Goal: Task Accomplishment & Management: Manage account settings

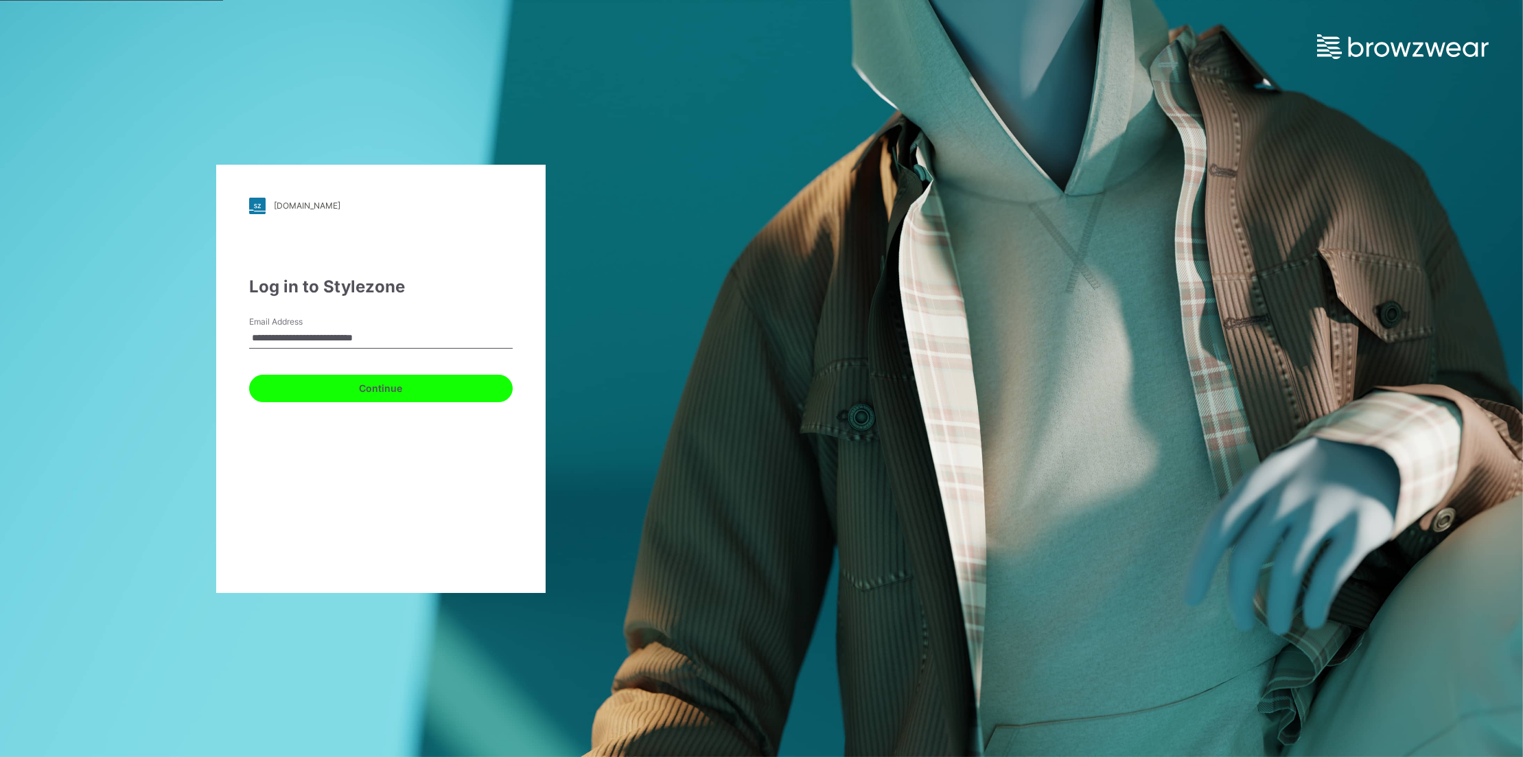
click at [362, 391] on button "Continue" at bounding box center [381, 388] width 264 height 27
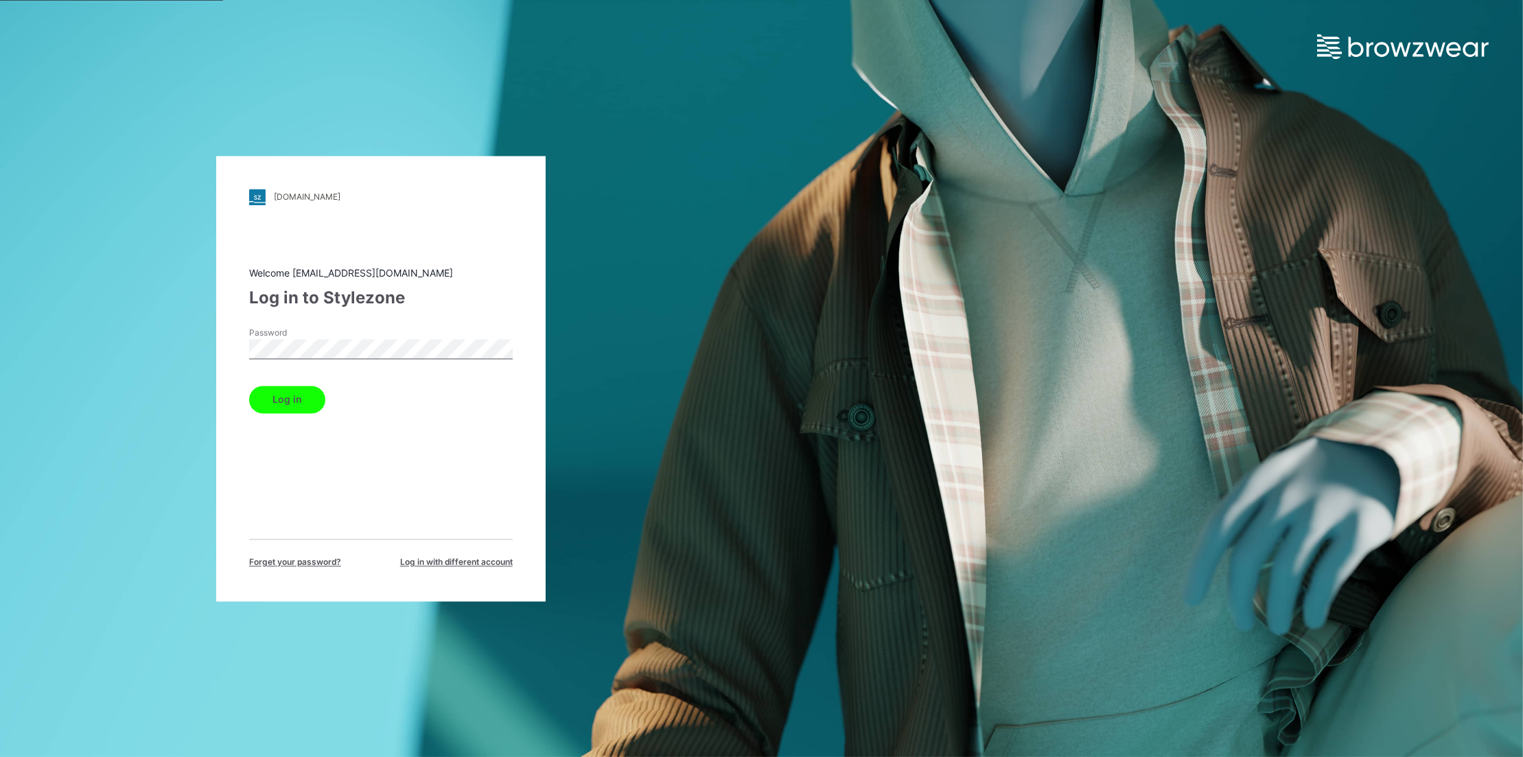
click at [294, 406] on button "Log in" at bounding box center [287, 399] width 76 height 27
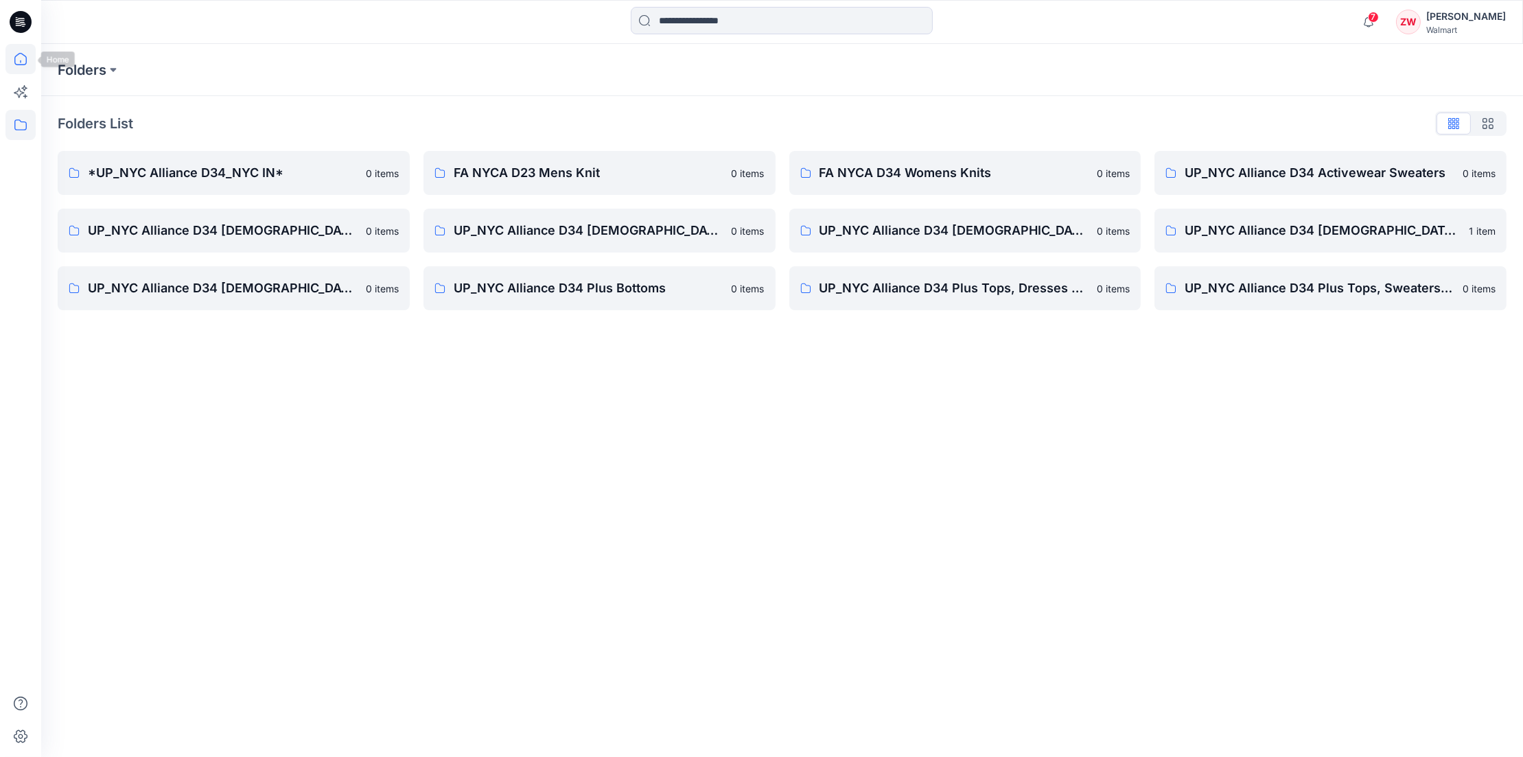
click at [20, 64] on icon at bounding box center [20, 59] width 30 height 30
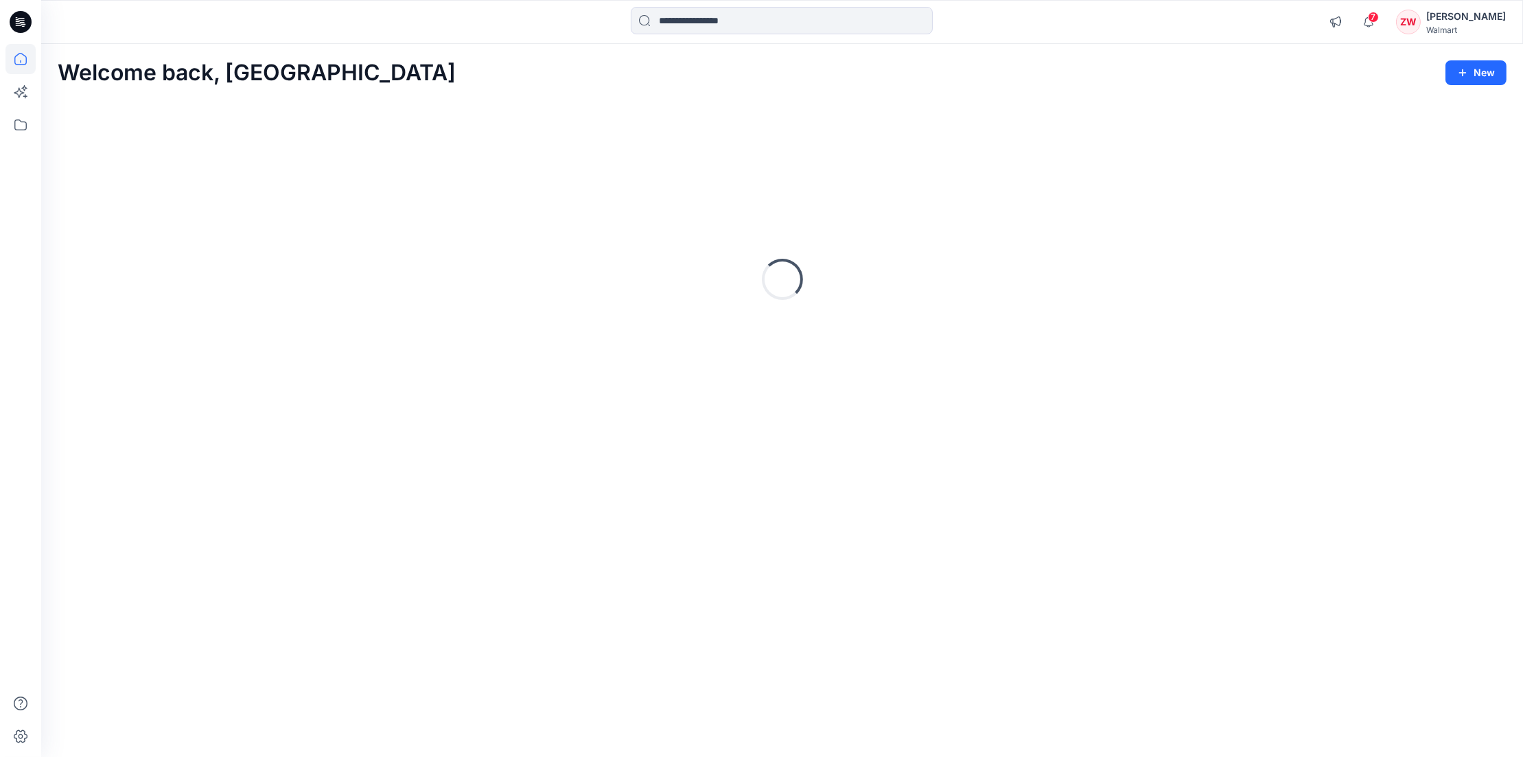
click at [461, 54] on div "Welcome back, Zhonglin New Loading..." at bounding box center [782, 400] width 1482 height 713
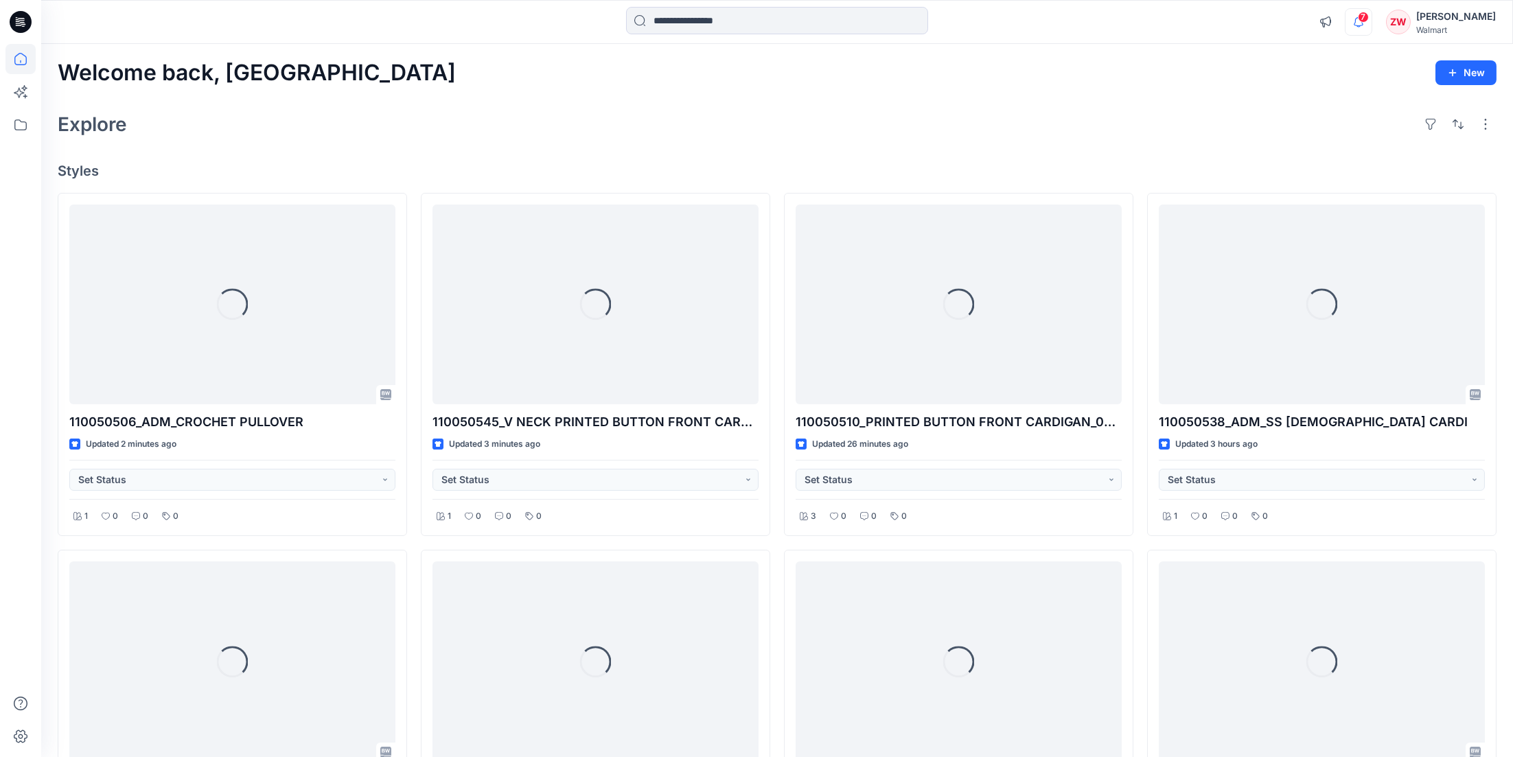
click at [1367, 25] on icon "button" at bounding box center [1358, 21] width 26 height 27
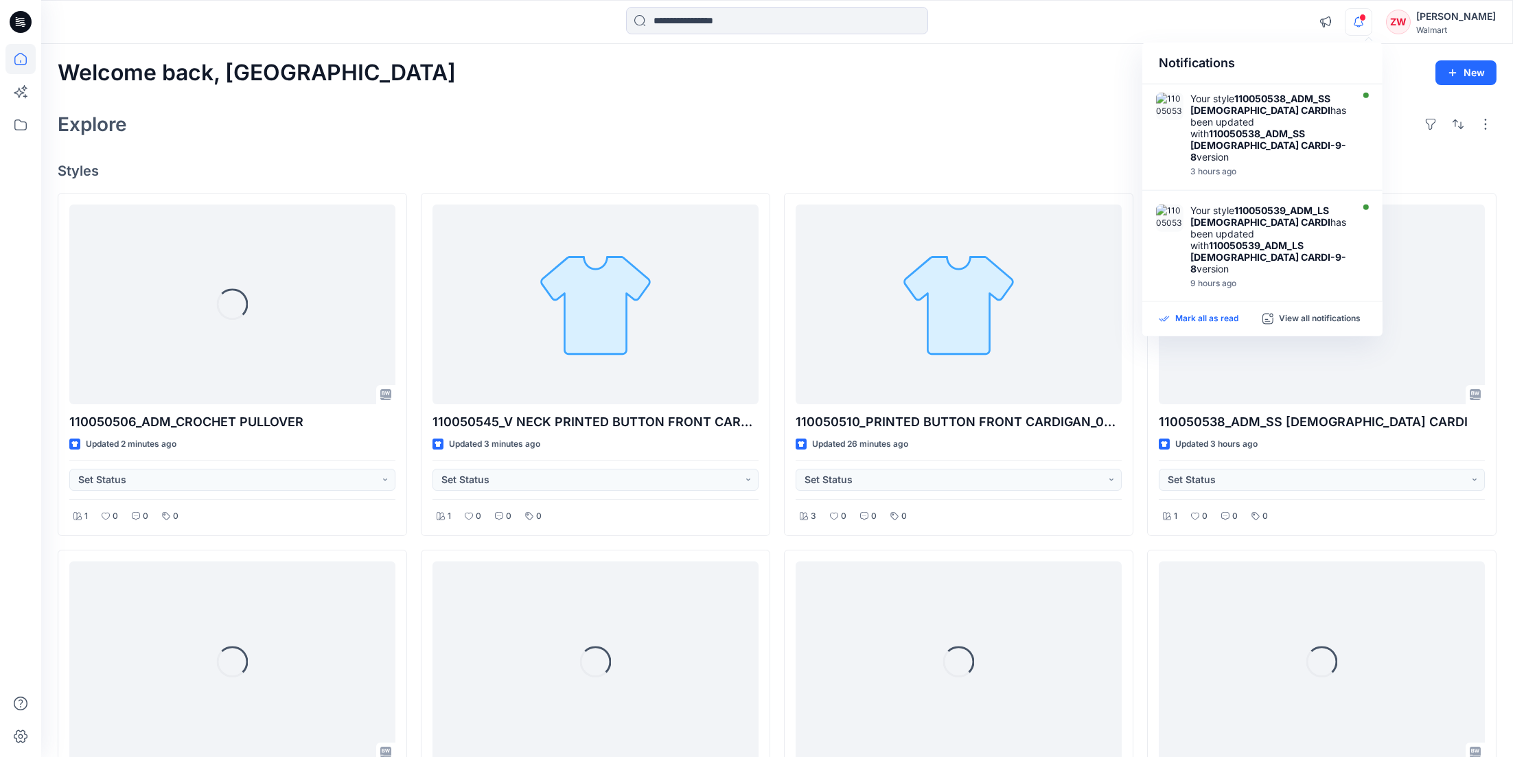
click at [1199, 319] on p "Mark all as read" at bounding box center [1206, 319] width 63 height 12
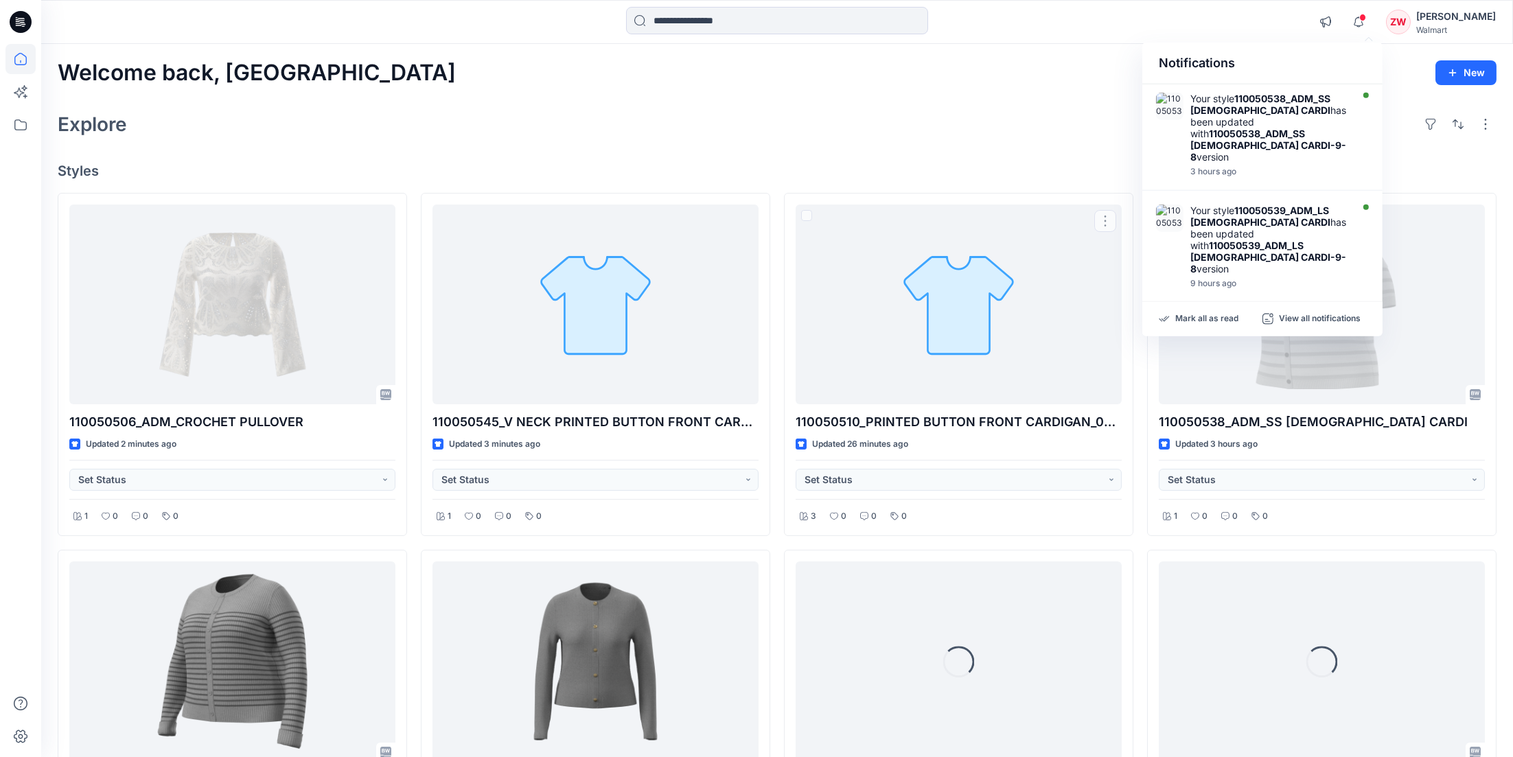
click at [818, 161] on div "Welcome back, Zhonglin New Explore Styles 110050506_ADM_CROCHET PULLOVER Update…" at bounding box center [777, 680] width 1472 height 1273
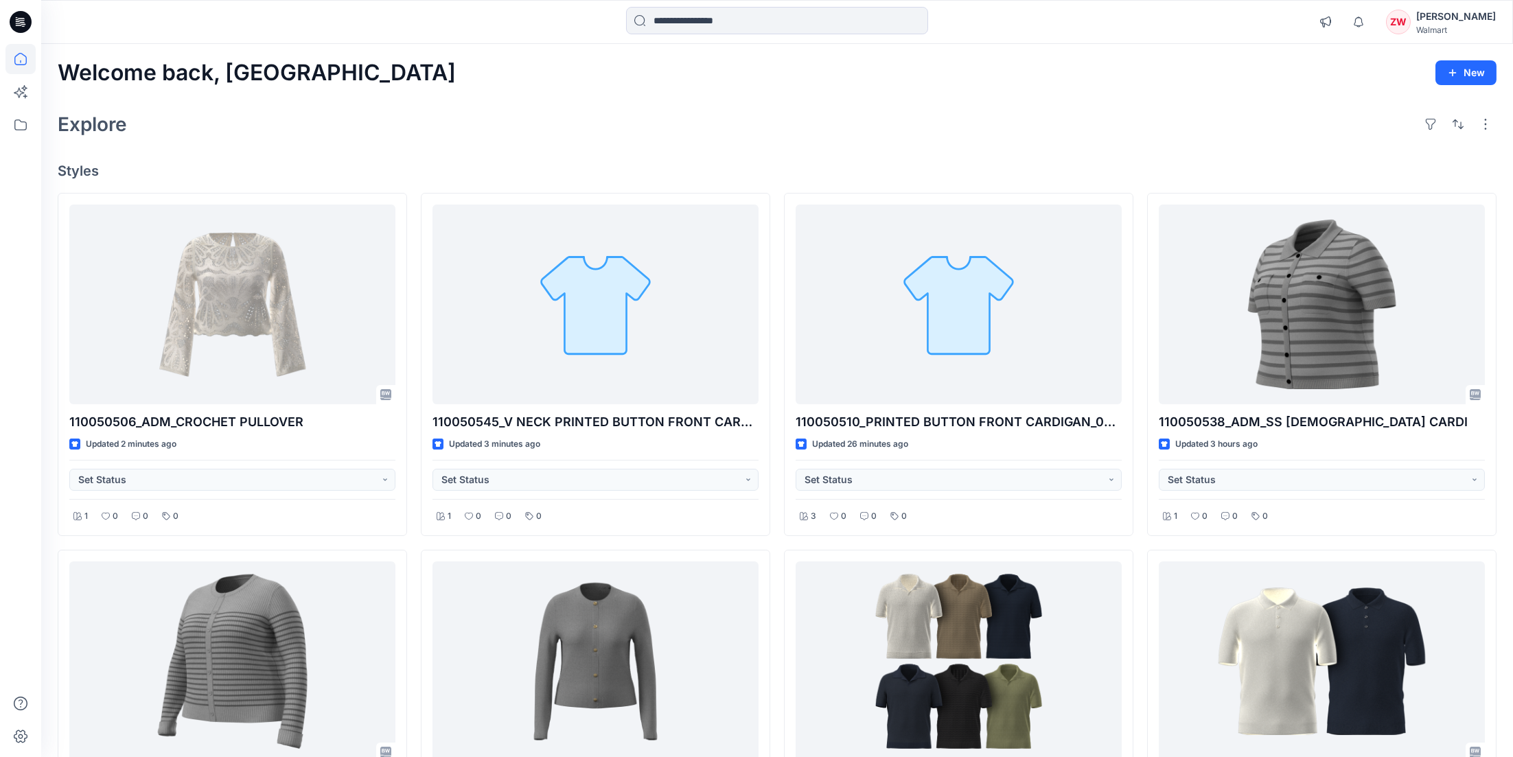
click at [770, 125] on div "Explore" at bounding box center [777, 124] width 1439 height 33
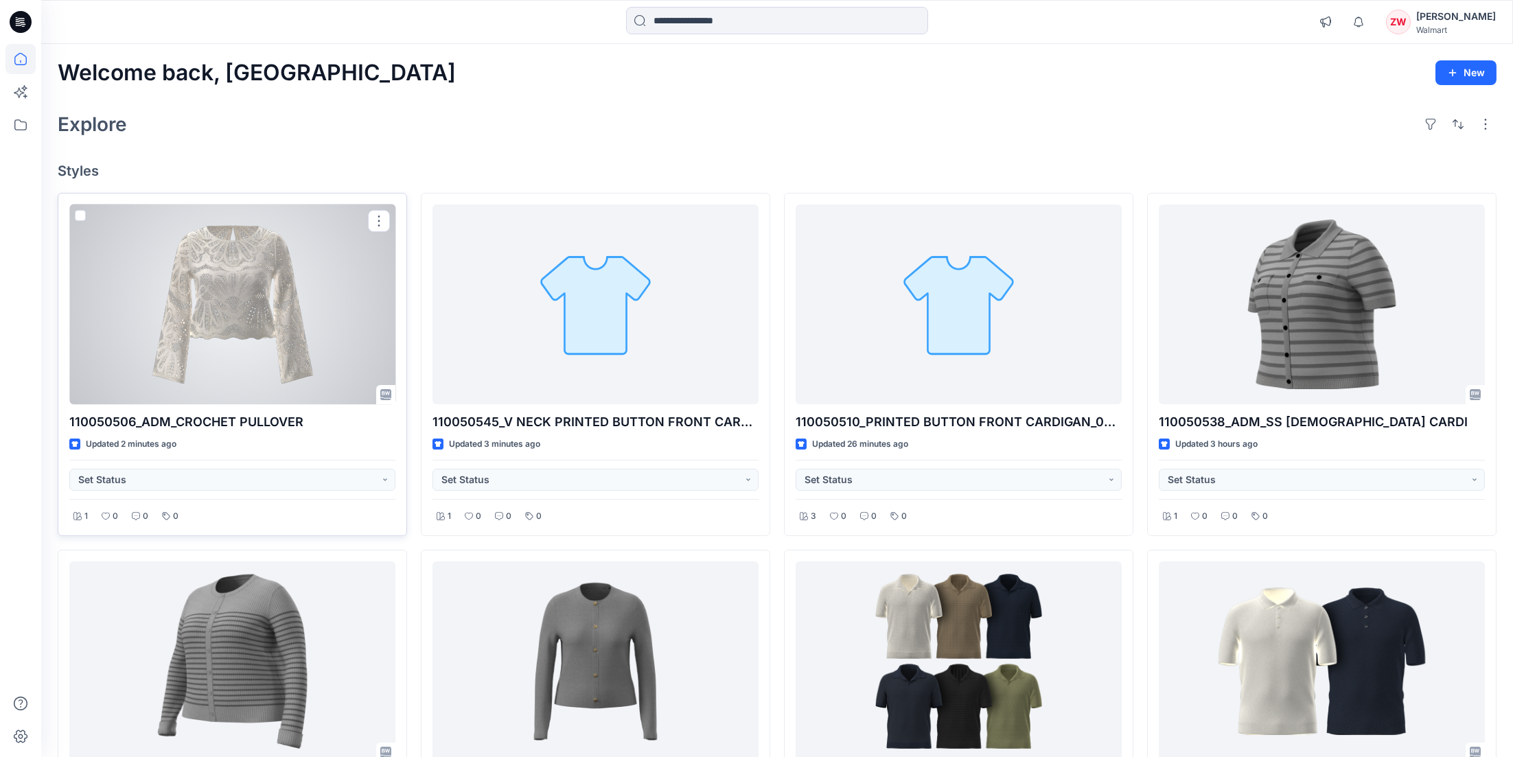
click at [211, 299] on div at bounding box center [232, 305] width 326 height 200
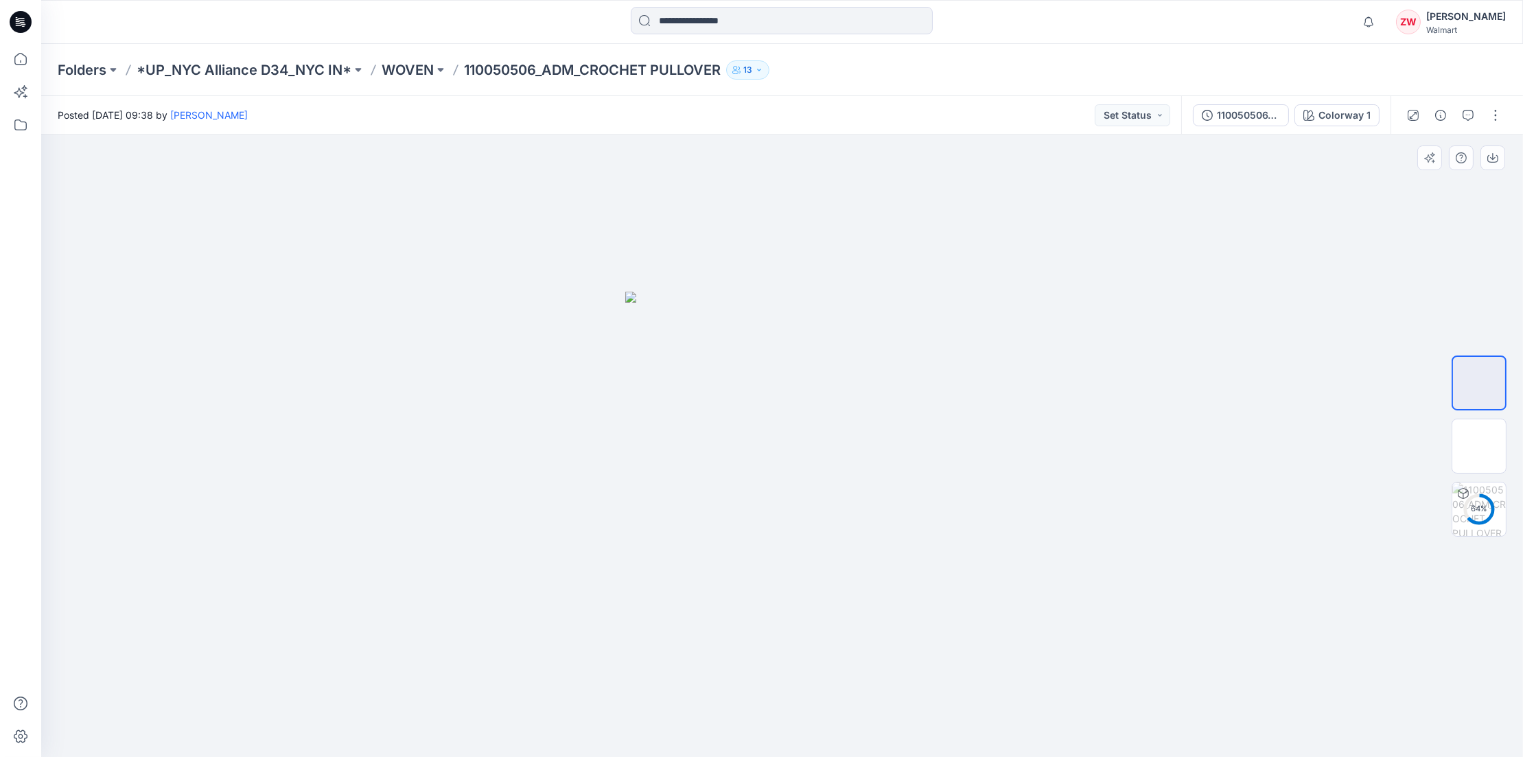
click at [996, 509] on div at bounding box center [782, 446] width 1482 height 623
click at [1481, 444] on img at bounding box center [1480, 446] width 54 height 29
click at [1483, 374] on img at bounding box center [1480, 382] width 54 height 43
click at [1471, 445] on img at bounding box center [1480, 446] width 54 height 29
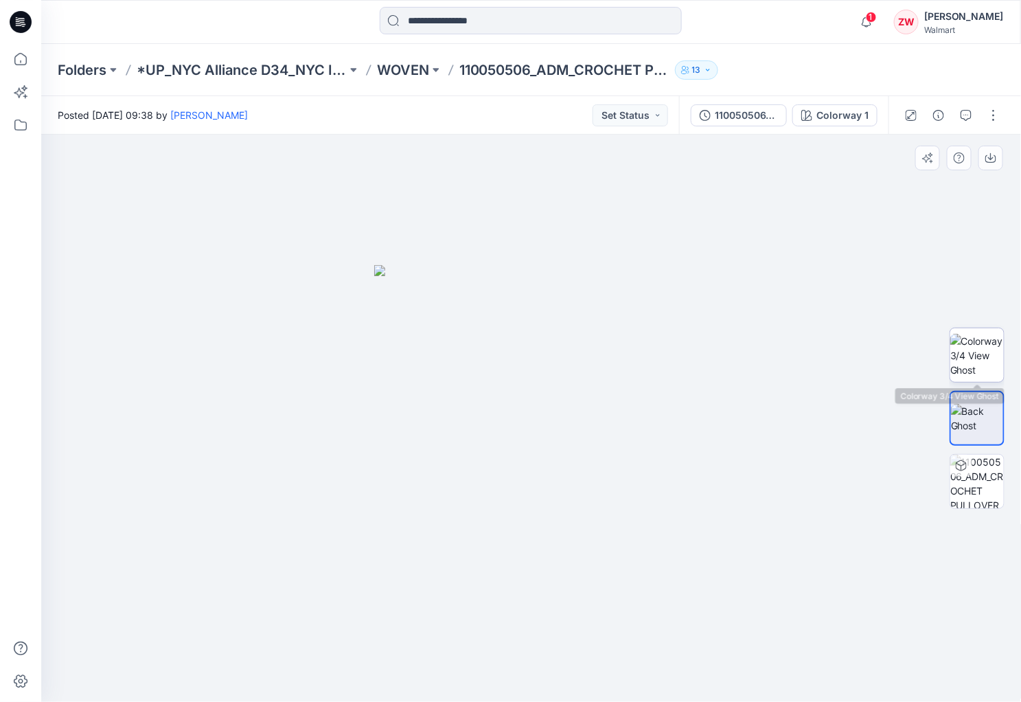
click at [982, 354] on img at bounding box center [977, 355] width 54 height 43
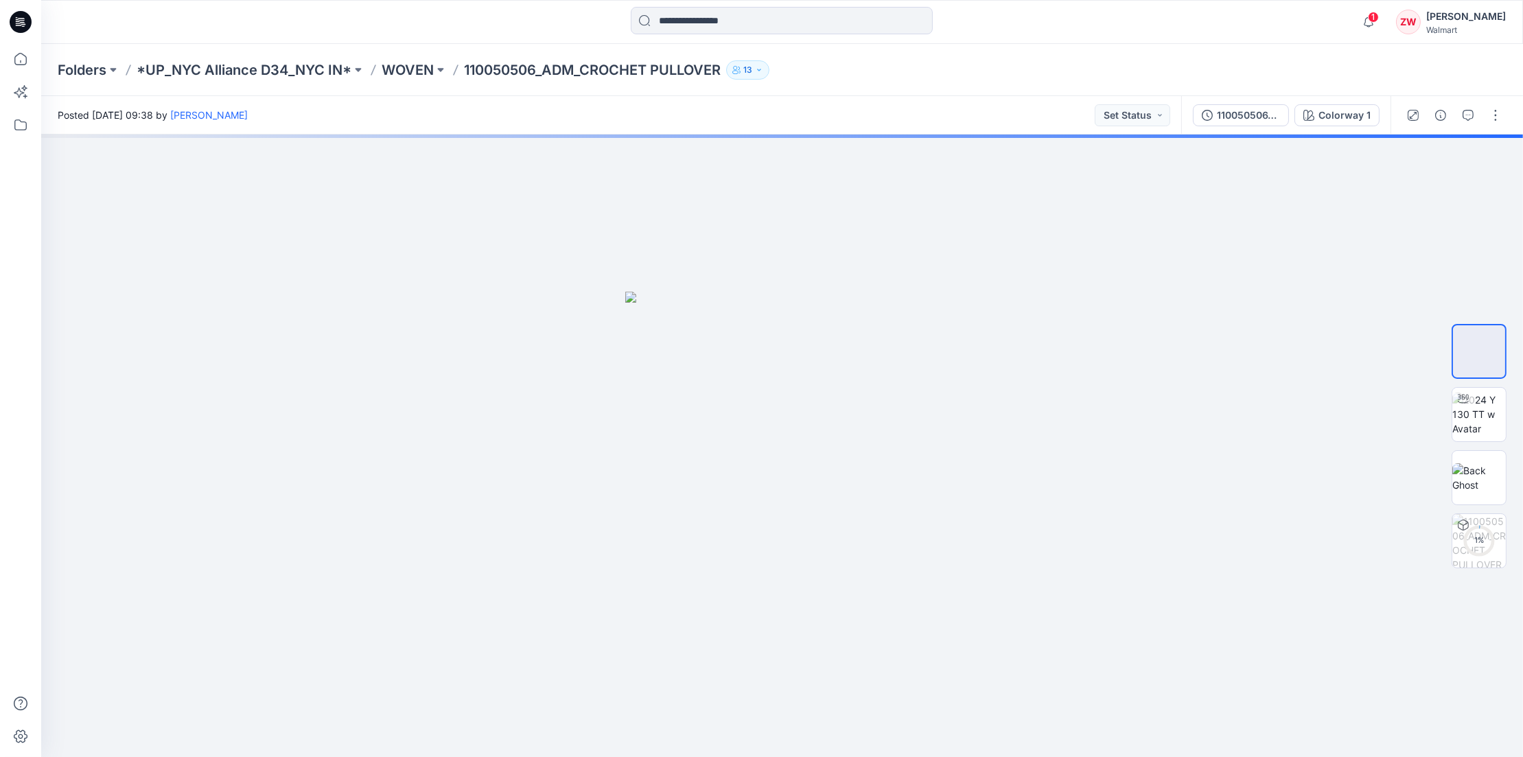
click at [883, 67] on div "Folders *UP_NYC Alliance D34_NYC IN* WOVEN 110050506_ADM_CROCHET PULLOVER 13" at bounding box center [729, 69] width 1342 height 19
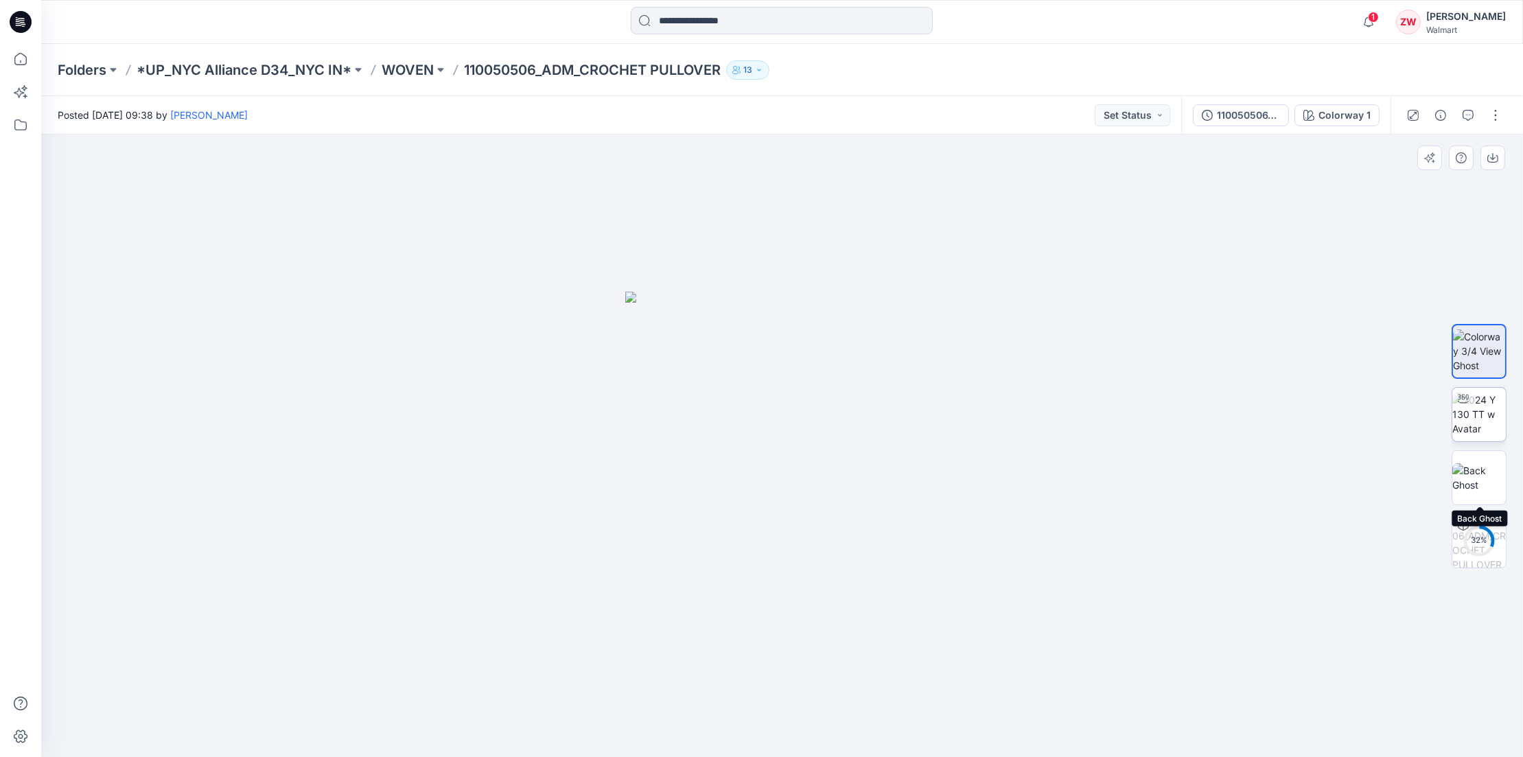
click at [1481, 433] on img at bounding box center [1480, 414] width 54 height 43
drag, startPoint x: 915, startPoint y: 721, endPoint x: 964, endPoint y: 713, distance: 49.4
click at [964, 713] on icon at bounding box center [784, 716] width 415 height 51
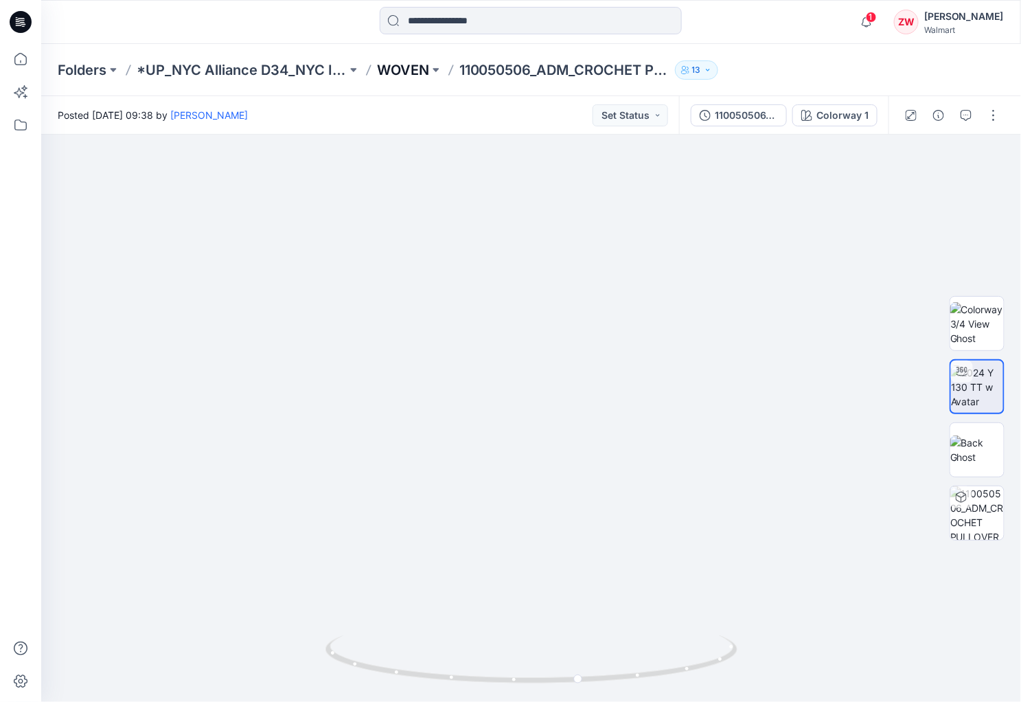
click at [398, 65] on p "WOVEN" at bounding box center [403, 69] width 52 height 19
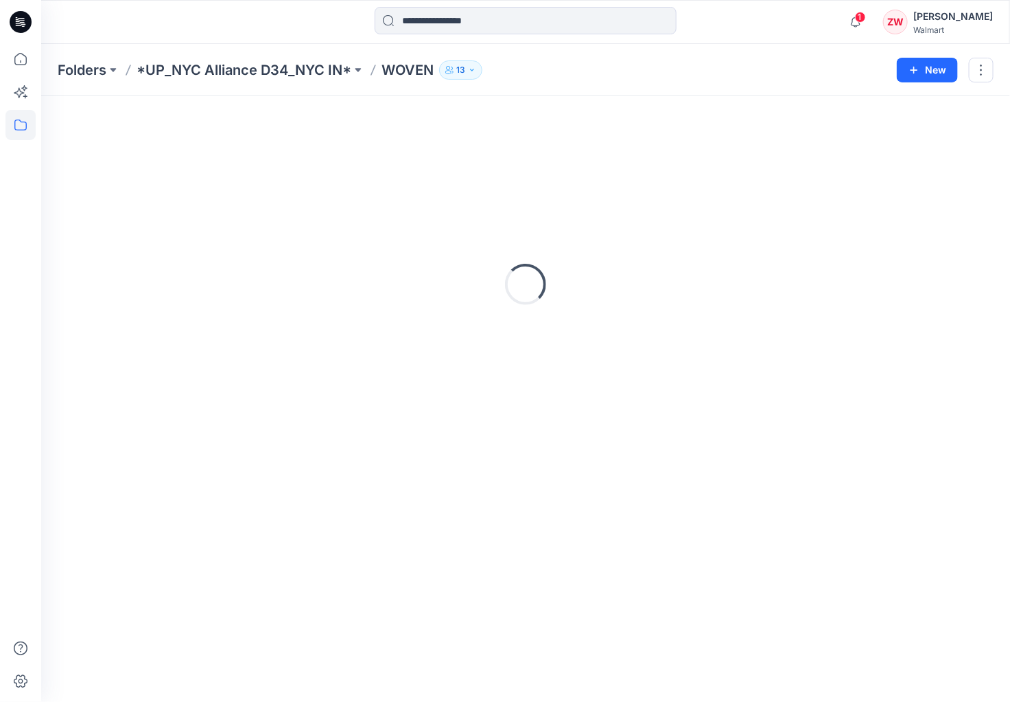
drag, startPoint x: 687, startPoint y: 48, endPoint x: 699, endPoint y: 46, distance: 11.9
click at [689, 47] on div "Folders *UP_NYC Alliance D34_NYC IN* WOVEN 13 New" at bounding box center [525, 70] width 969 height 52
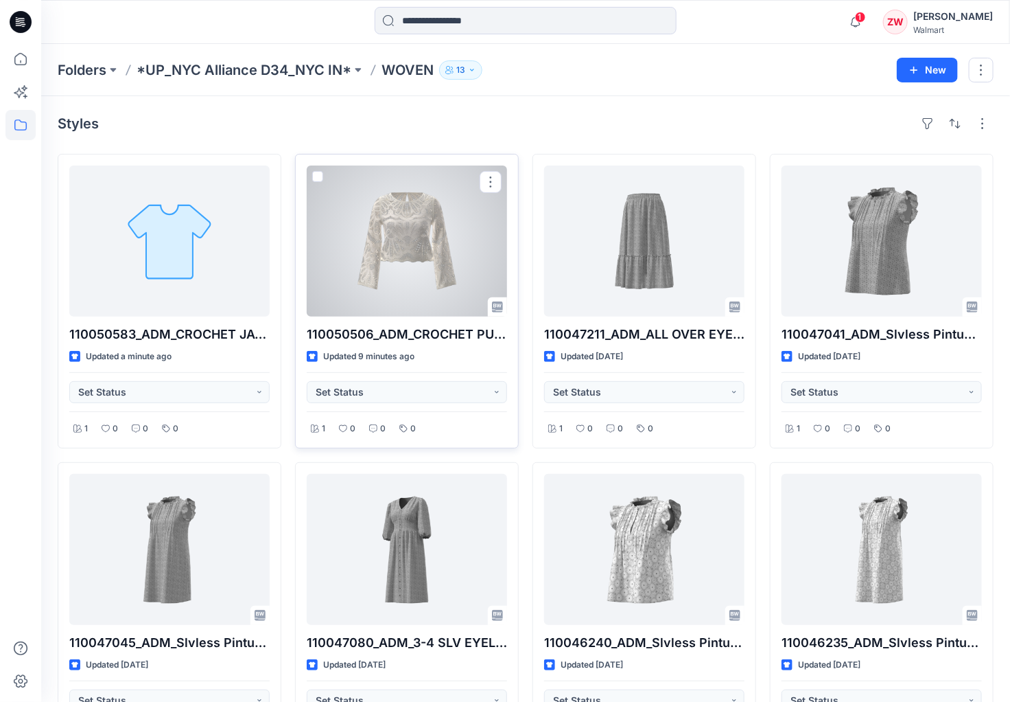
click at [428, 229] on div at bounding box center [407, 240] width 200 height 151
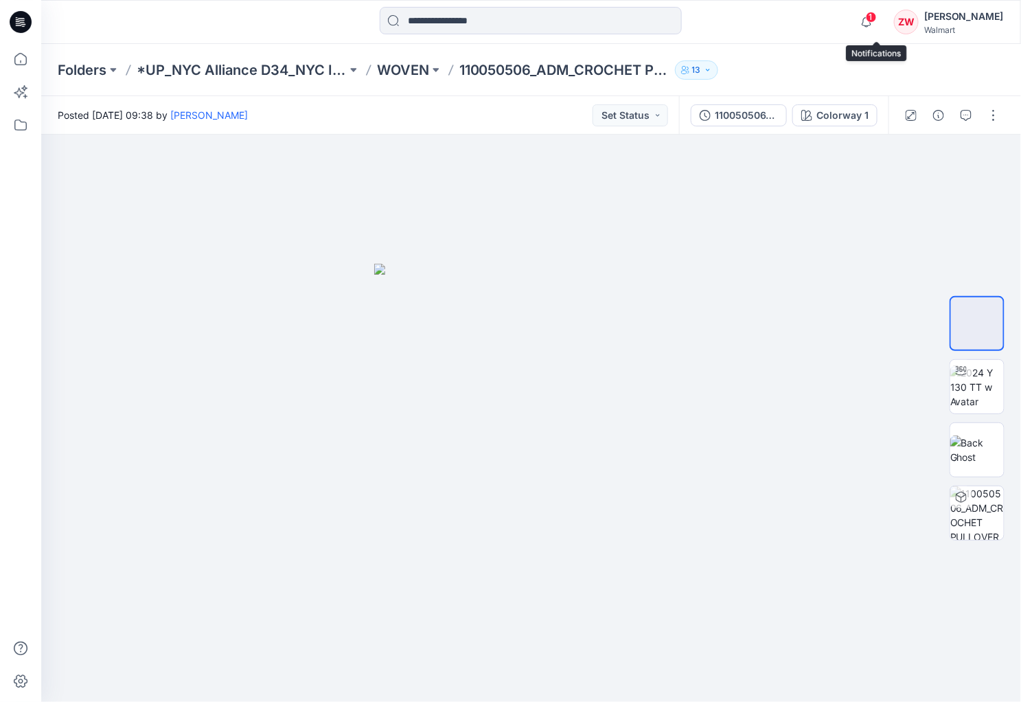
click at [877, 20] on span "1" at bounding box center [871, 17] width 11 height 11
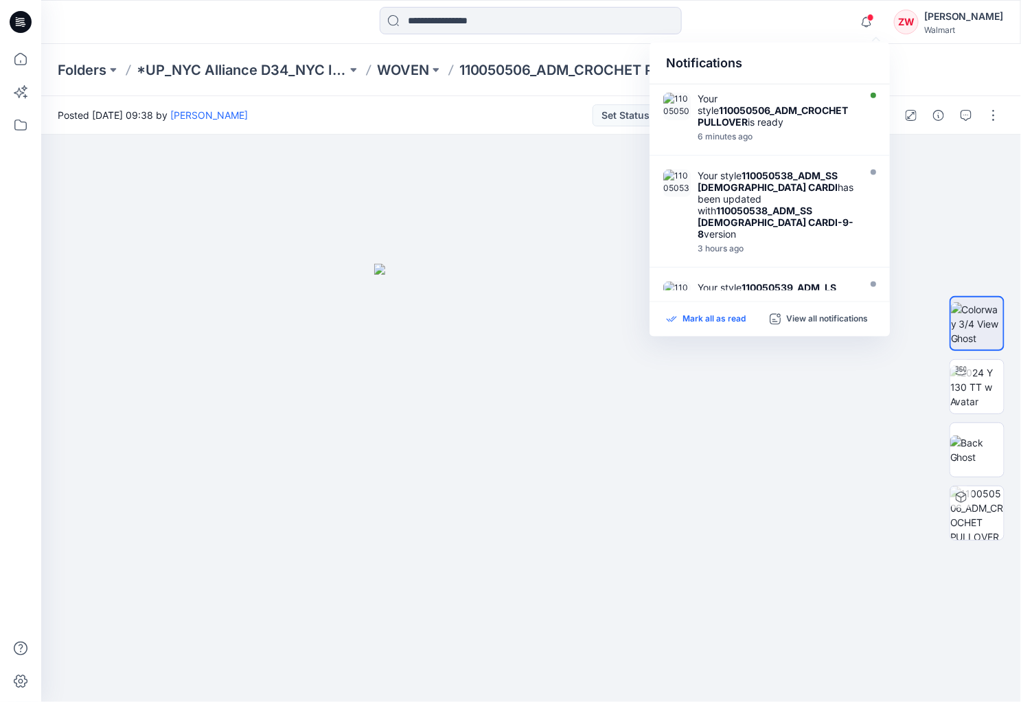
click at [711, 319] on p "Mark all as read" at bounding box center [713, 319] width 63 height 12
click at [972, 195] on div at bounding box center [531, 418] width 980 height 567
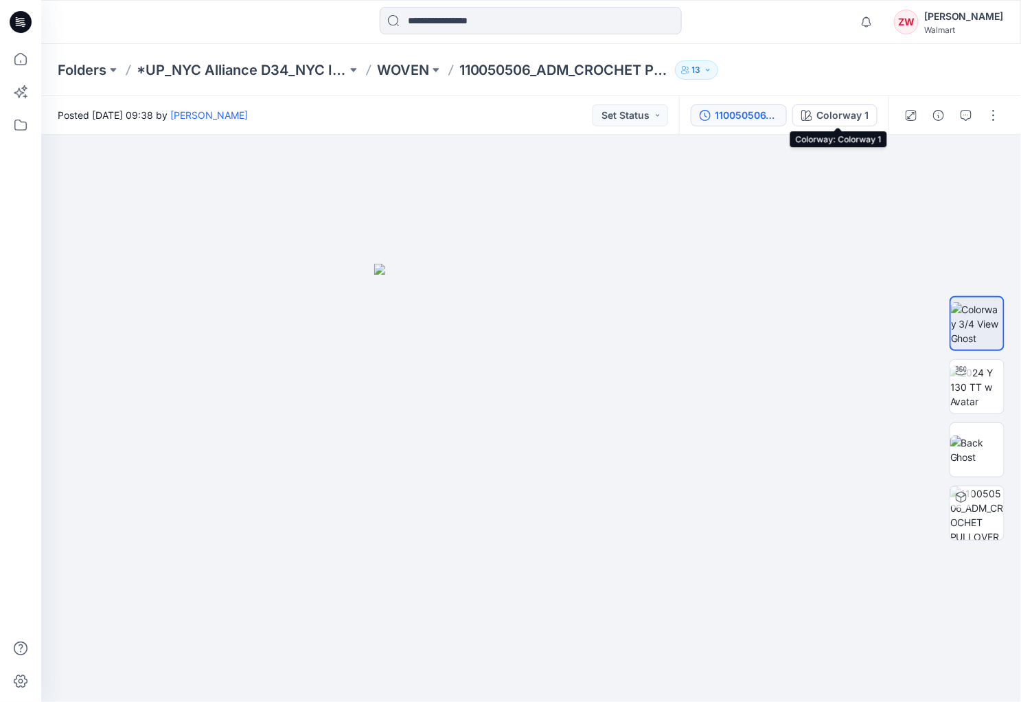
click at [778, 115] on div "110050506_ADM_CROCHET PULLOVER" at bounding box center [746, 115] width 63 height 15
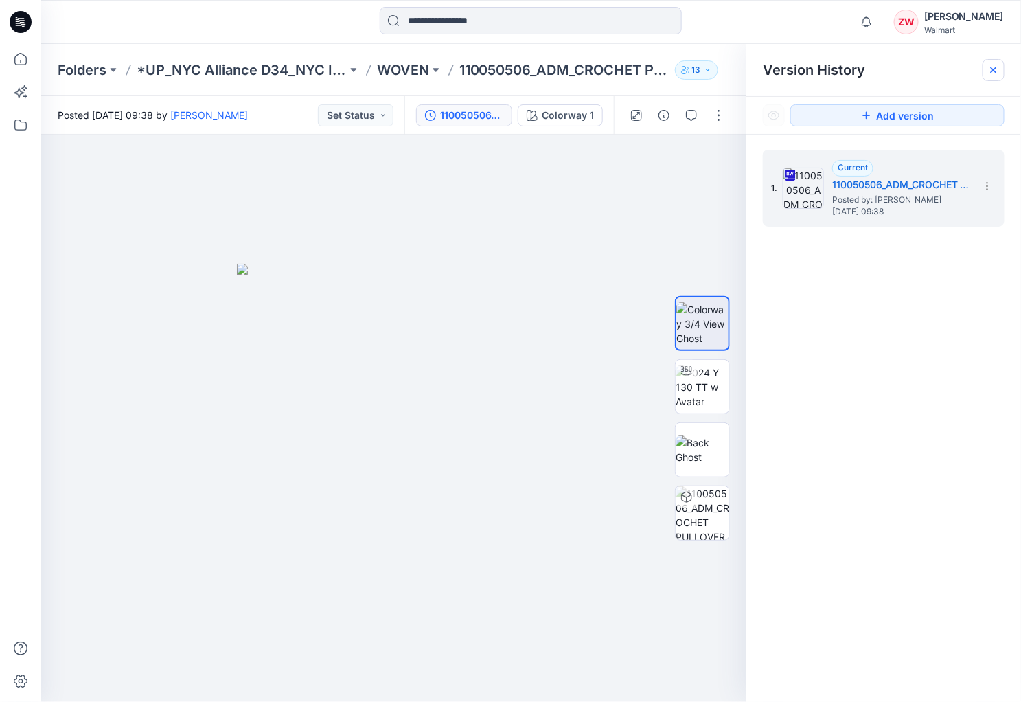
click at [995, 69] on icon at bounding box center [993, 69] width 5 height 5
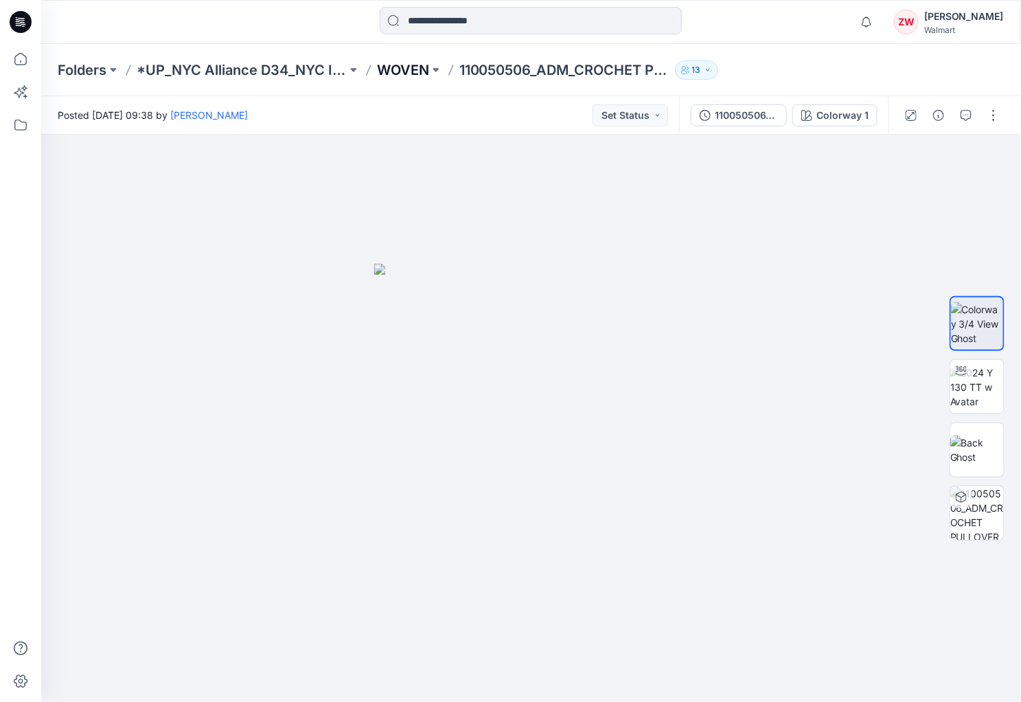
click at [397, 67] on p "WOVEN" at bounding box center [403, 69] width 52 height 19
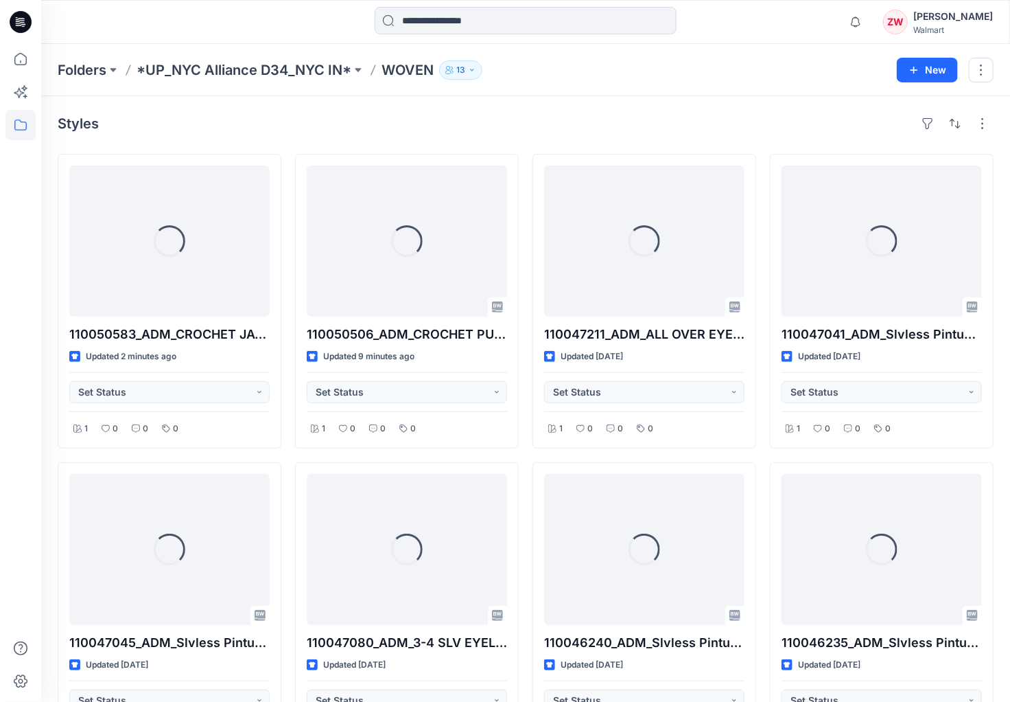
click at [783, 56] on div "Folders *UP_NYC Alliance D34_NYC IN* WOVEN 13 New" at bounding box center [525, 70] width 969 height 52
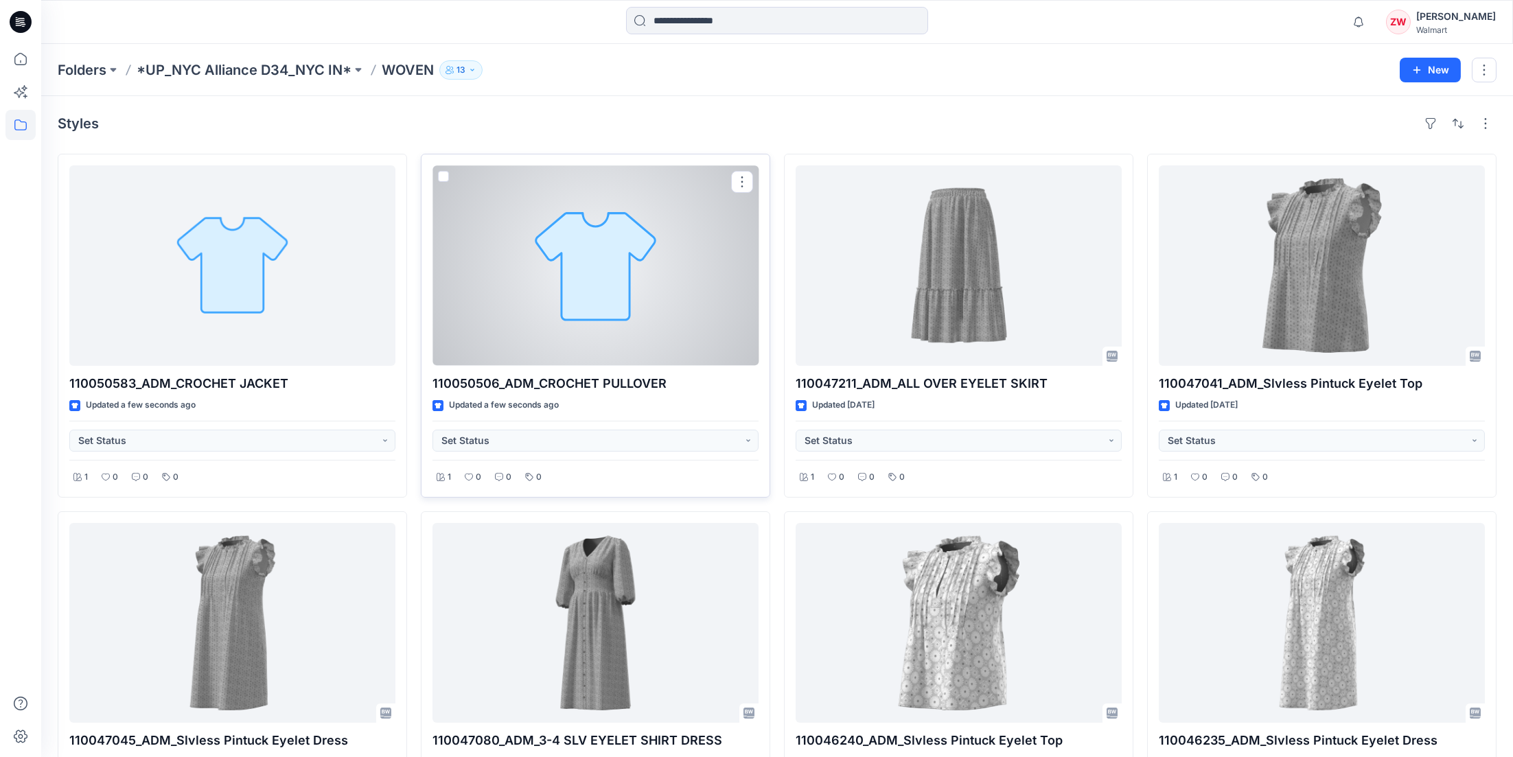
click at [583, 251] on div at bounding box center [595, 265] width 326 height 200
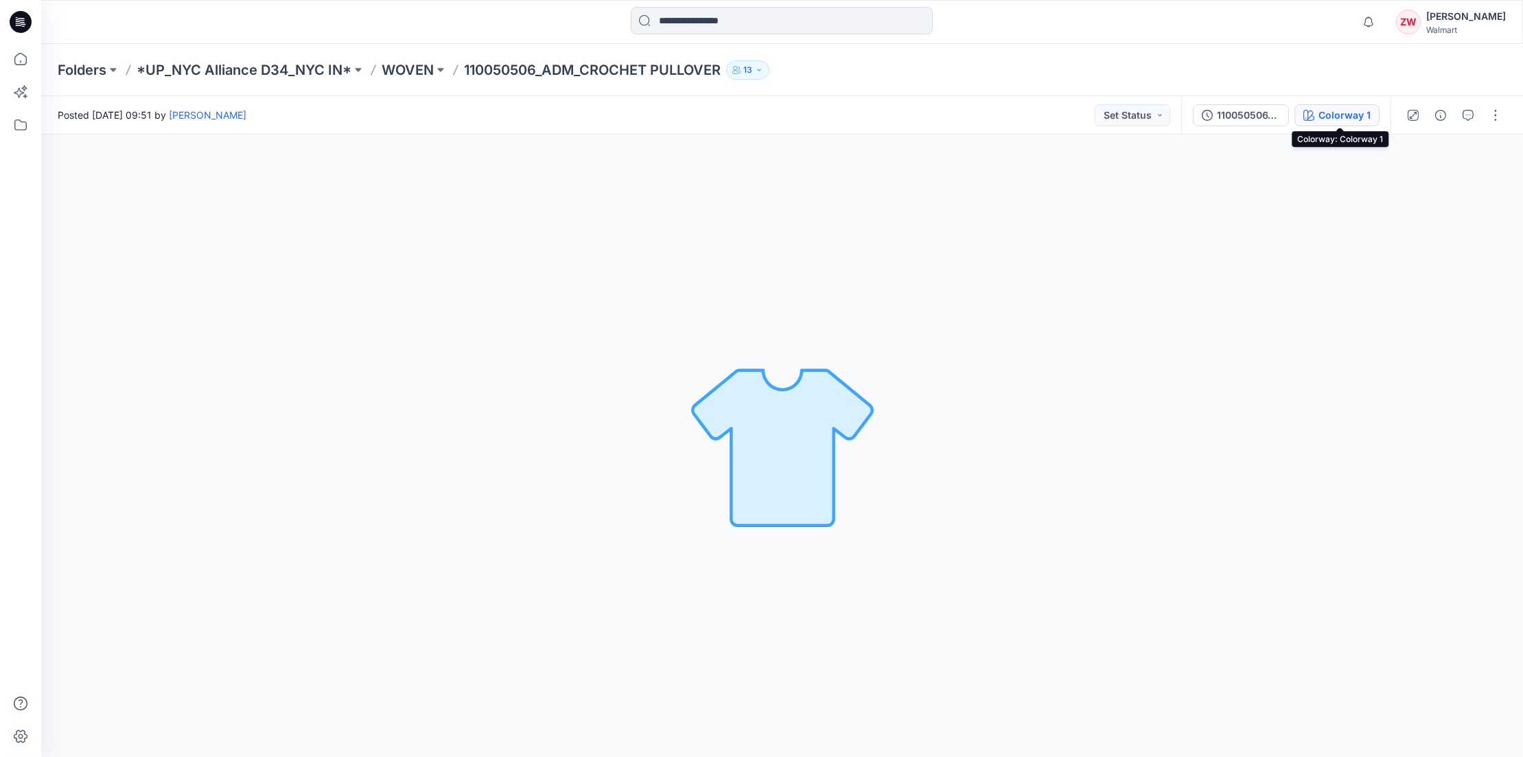
click at [1339, 110] on div "Colorway 1" at bounding box center [1345, 115] width 52 height 15
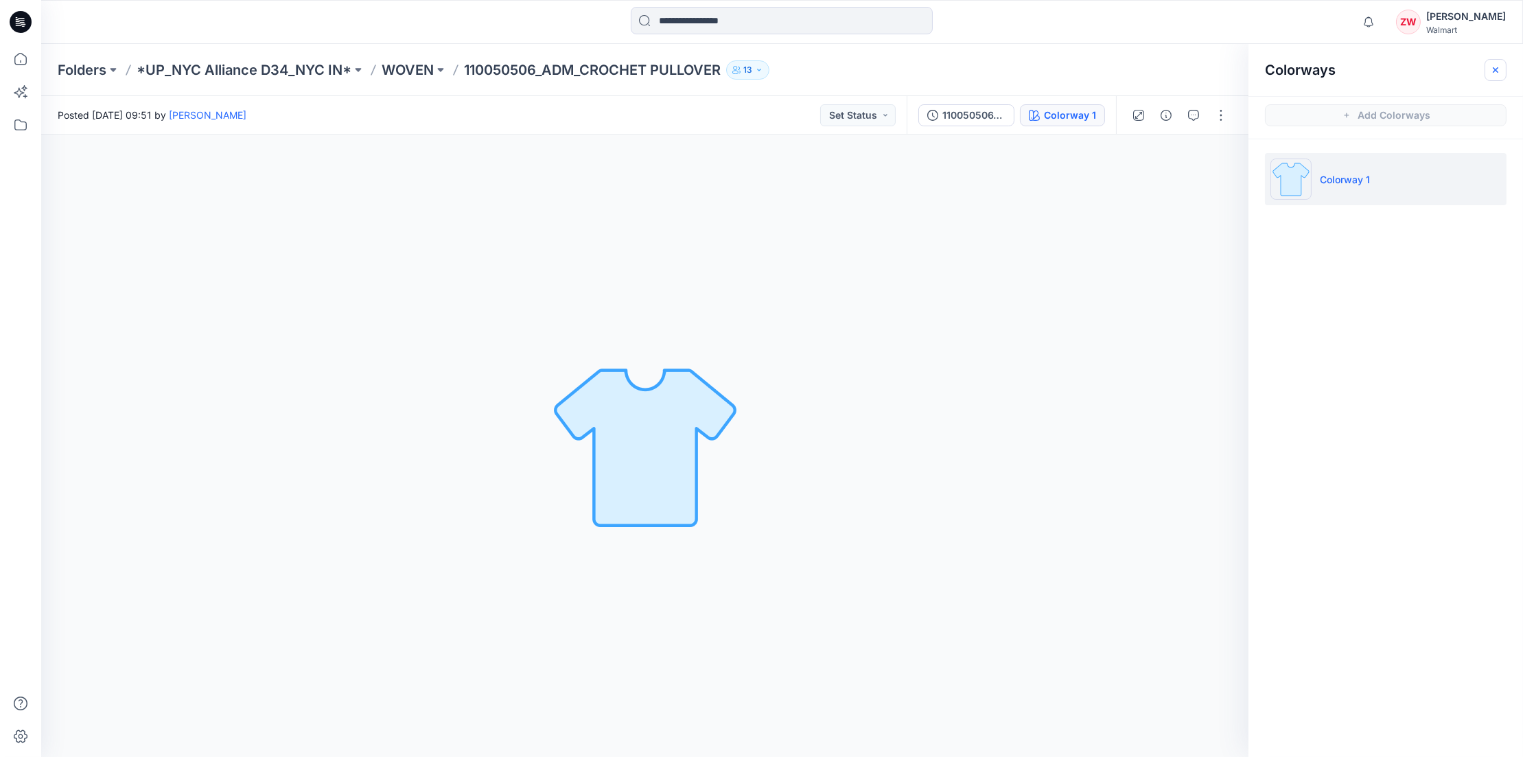
click at [1499, 73] on icon "button" at bounding box center [1495, 70] width 11 height 11
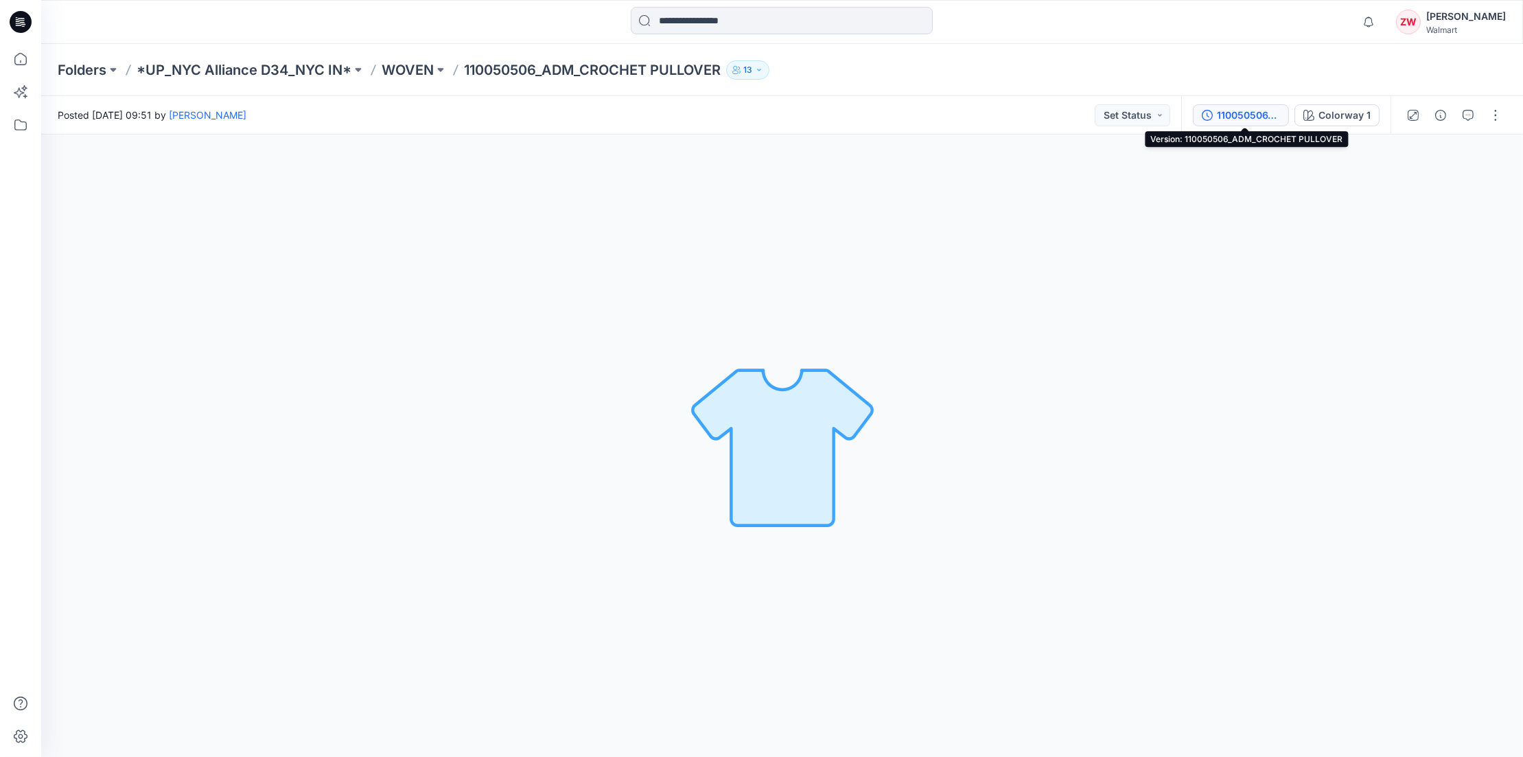
click at [1247, 110] on div "110050506_ADM_CROCHET PULLOVER" at bounding box center [1248, 115] width 63 height 15
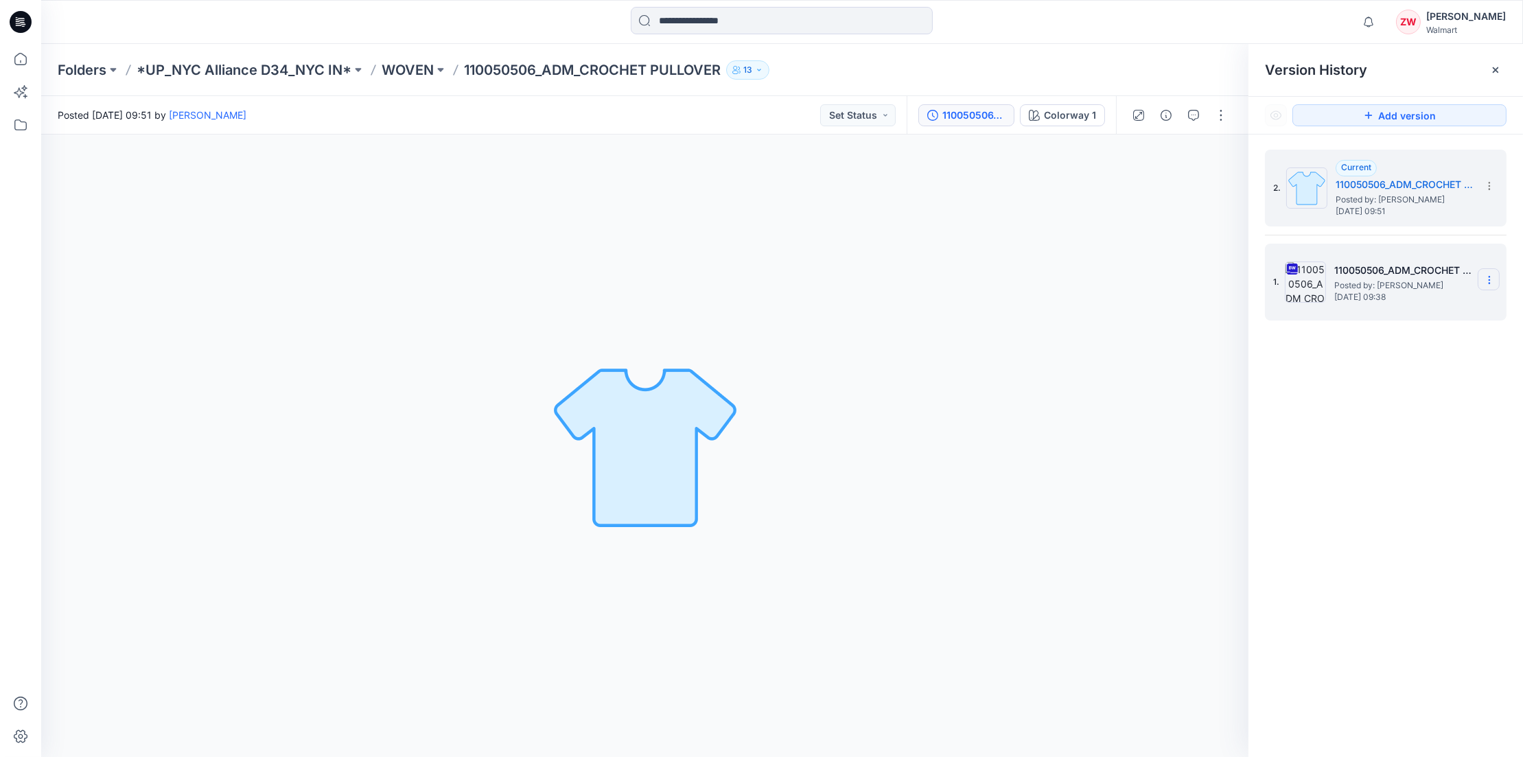
click at [1492, 277] on icon at bounding box center [1489, 280] width 11 height 11
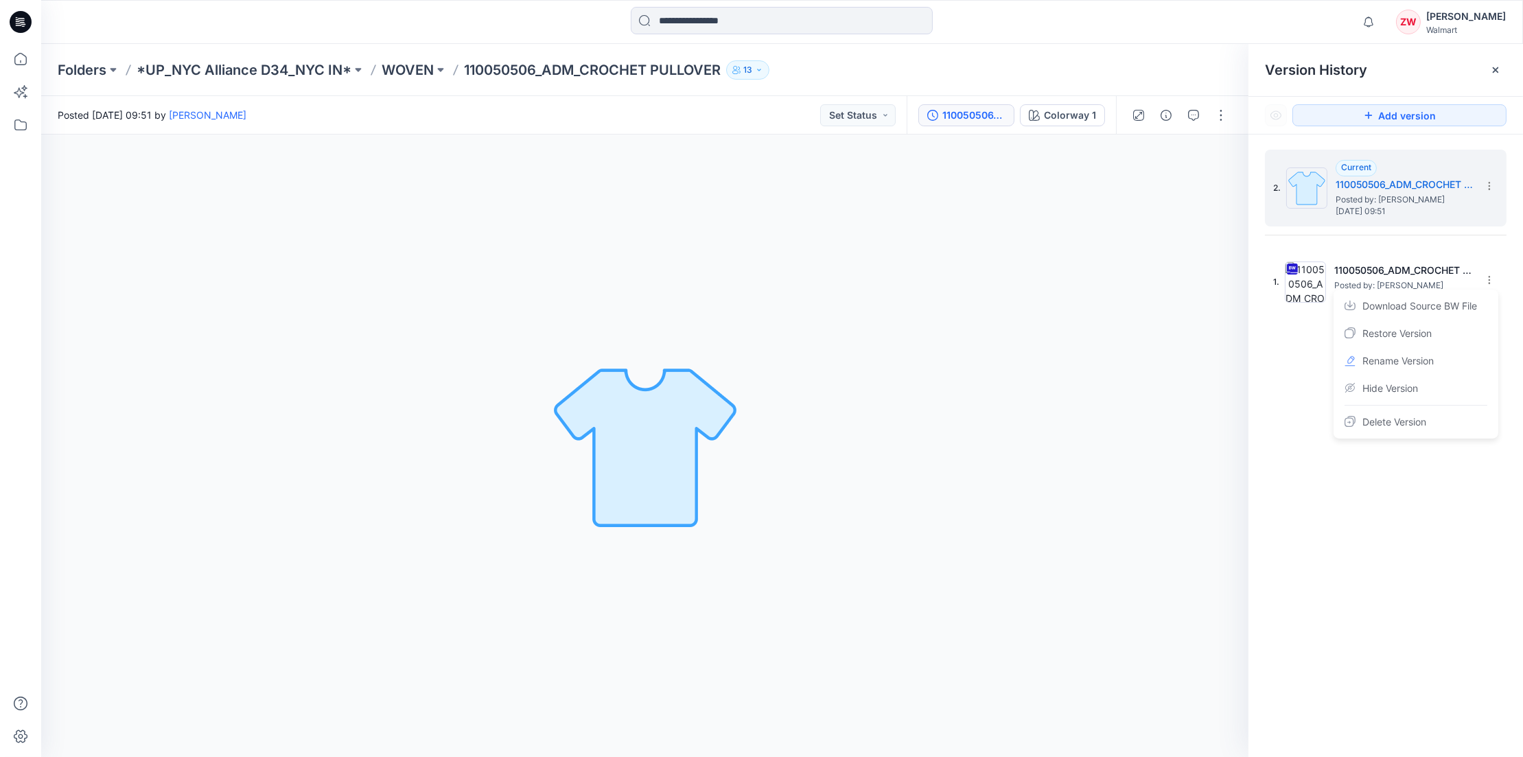
drag, startPoint x: 1391, startPoint y: 424, endPoint x: 1435, endPoint y: 524, distance: 108.5
click at [1435, 524] on div "2. Current 110050506_ADM_CROCHET PULLOVER Posted by: Zhonglin Wang Monday, Sept…" at bounding box center [1386, 456] width 275 height 643
drag, startPoint x: 1435, startPoint y: 524, endPoint x: 1330, endPoint y: 474, distance: 116.1
click at [1255, 546] on div "2. Current 110050506_ADM_CROCHET PULLOVER Posted by: Zhonglin Wang Monday, Sept…" at bounding box center [1386, 456] width 275 height 643
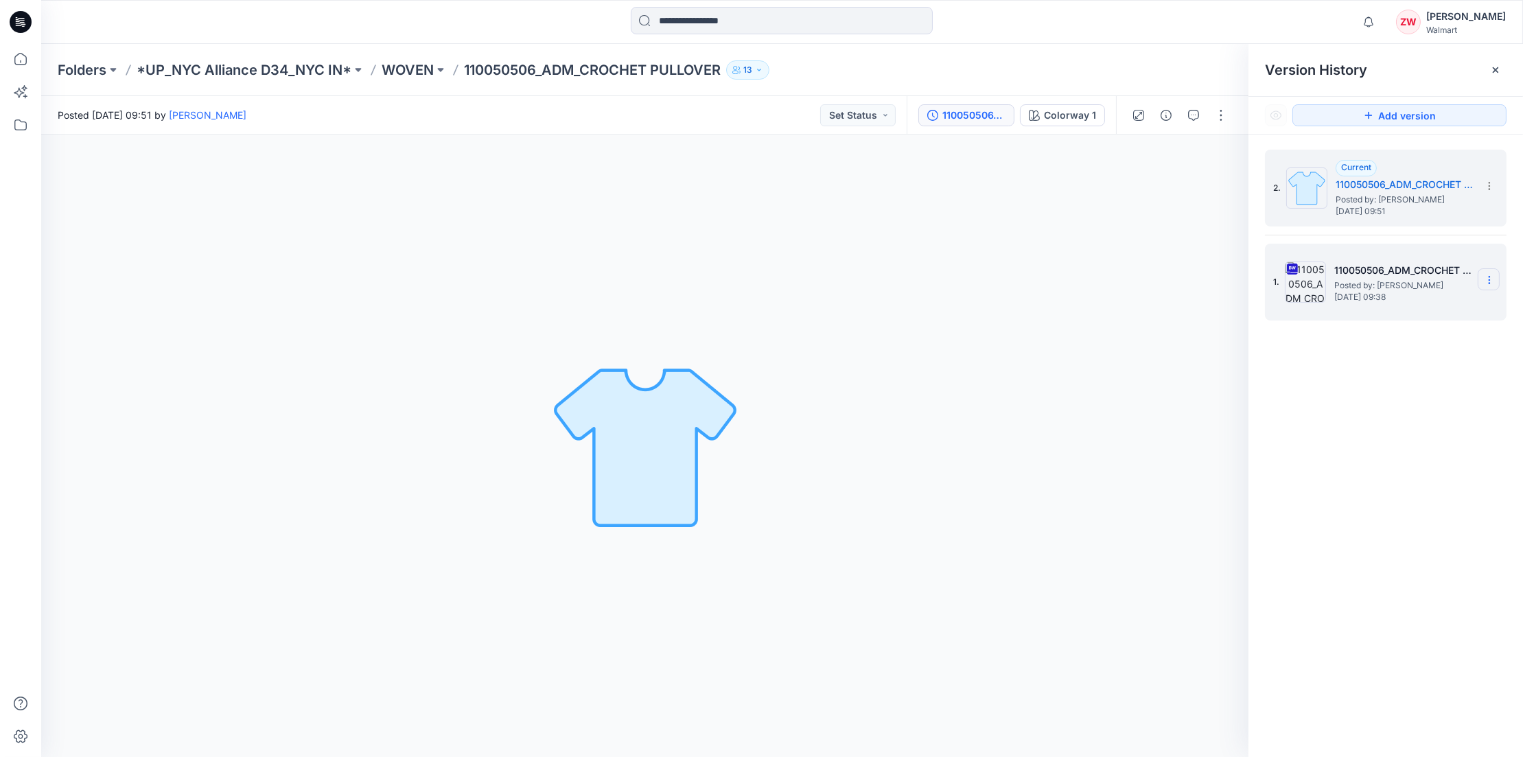
click at [1491, 279] on icon at bounding box center [1489, 280] width 11 height 11
click at [1393, 392] on span "Hide Version" at bounding box center [1391, 388] width 56 height 16
drag, startPoint x: 1390, startPoint y: 424, endPoint x: 1389, endPoint y: 412, distance: 12.4
click at [1390, 424] on div "2. Current 110050506_ADM_CROCHET PULLOVER Posted by: Zhonglin Wang Monday, Sept…" at bounding box center [1386, 456] width 275 height 643
click at [415, 63] on p "WOVEN" at bounding box center [408, 69] width 52 height 19
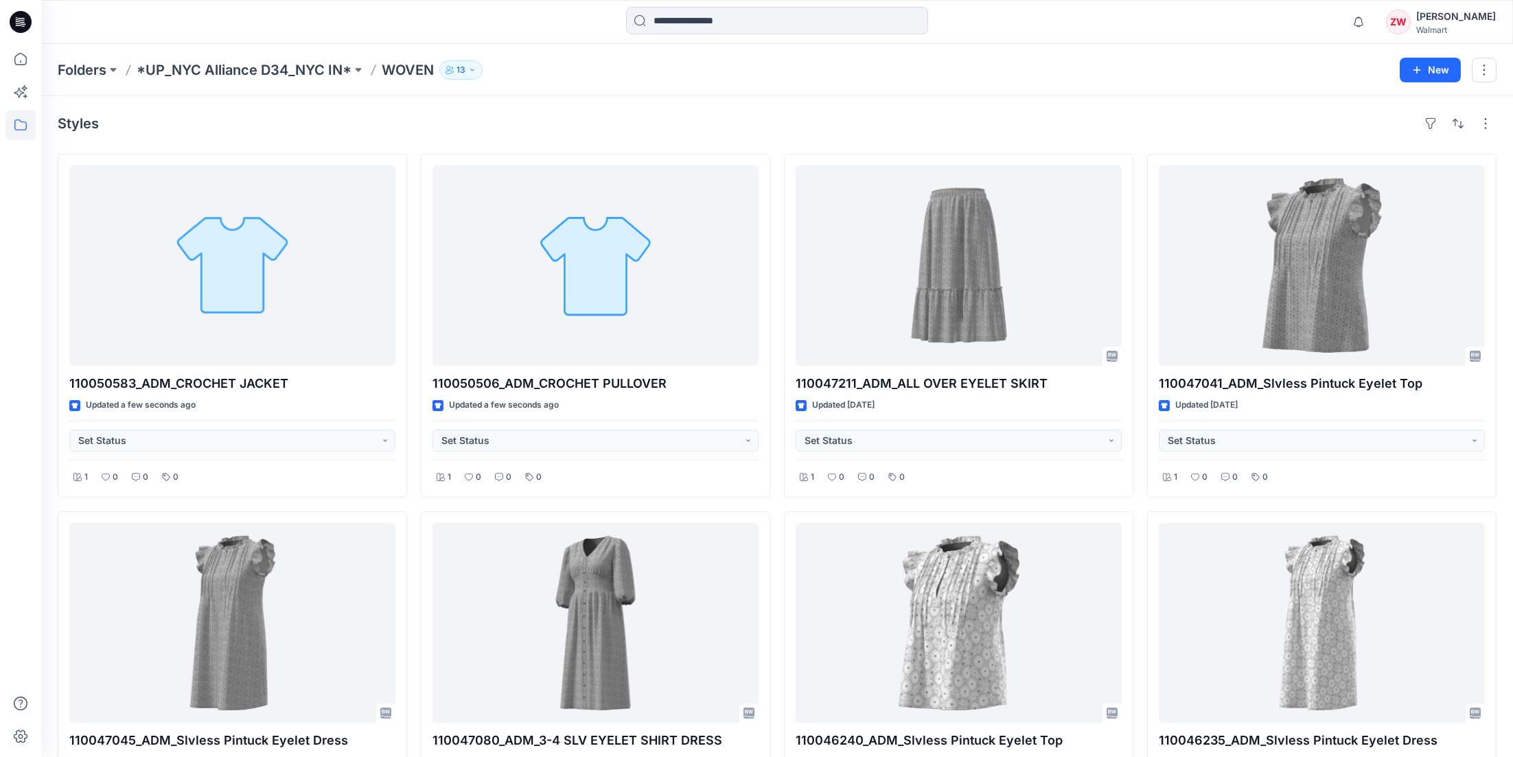
click at [499, 29] on div at bounding box center [777, 22] width 736 height 30
